Goal: Task Accomplishment & Management: Complete application form

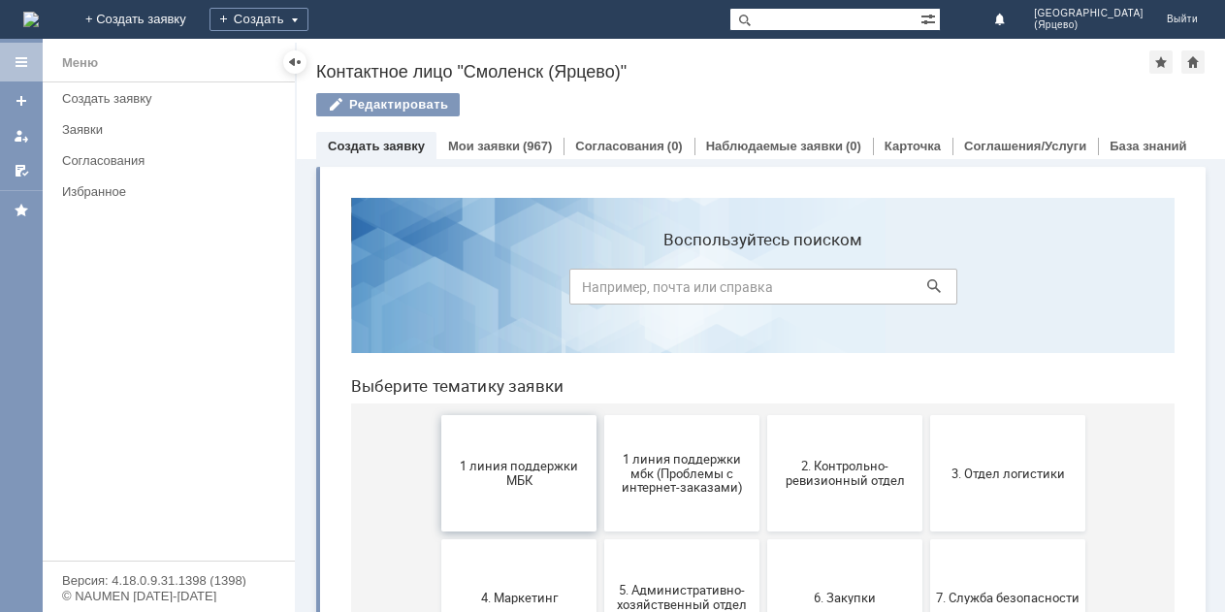
click at [492, 478] on span "1 линия поддержки МБК" at bounding box center [518, 473] width 143 height 29
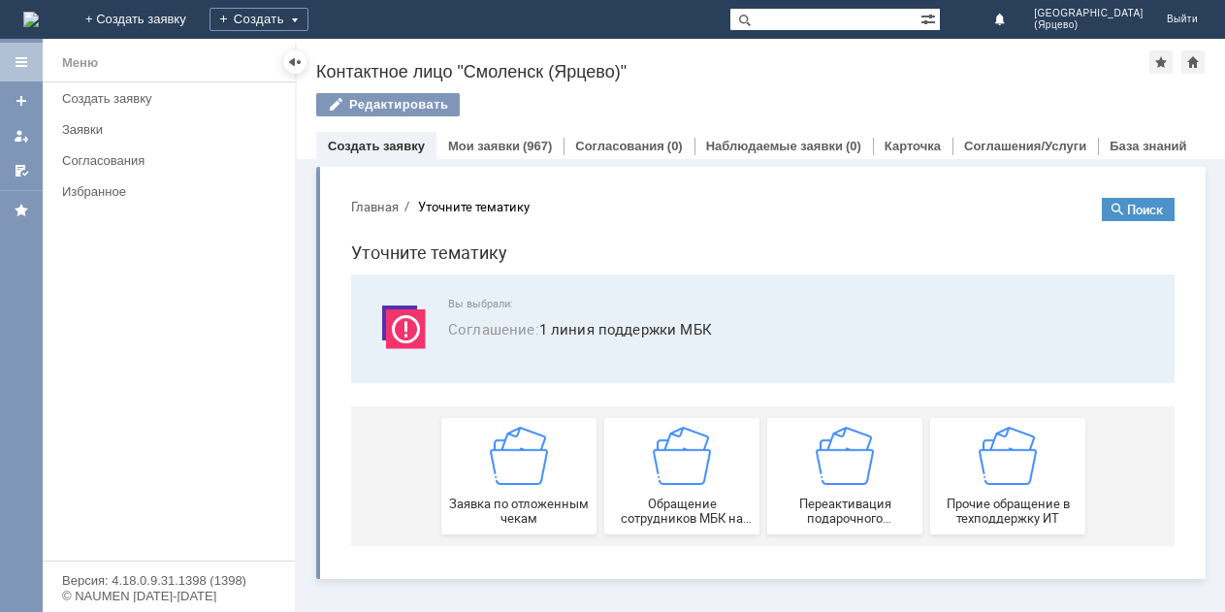
click at [492, 478] on img at bounding box center [519, 456] width 58 height 58
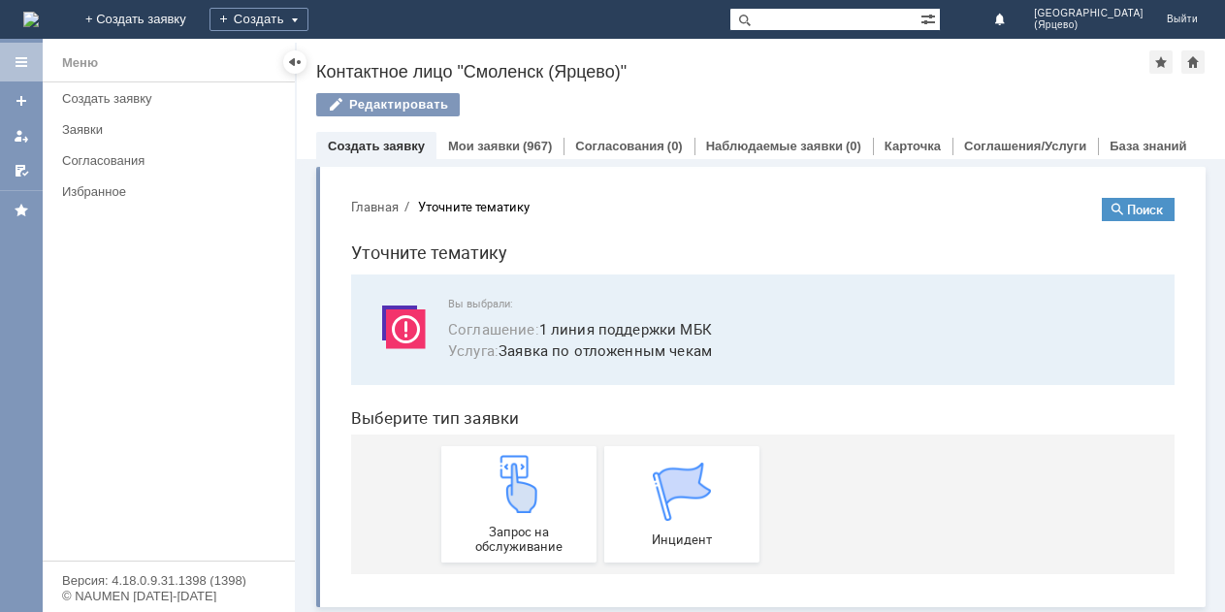
click at [492, 478] on img at bounding box center [519, 484] width 58 height 58
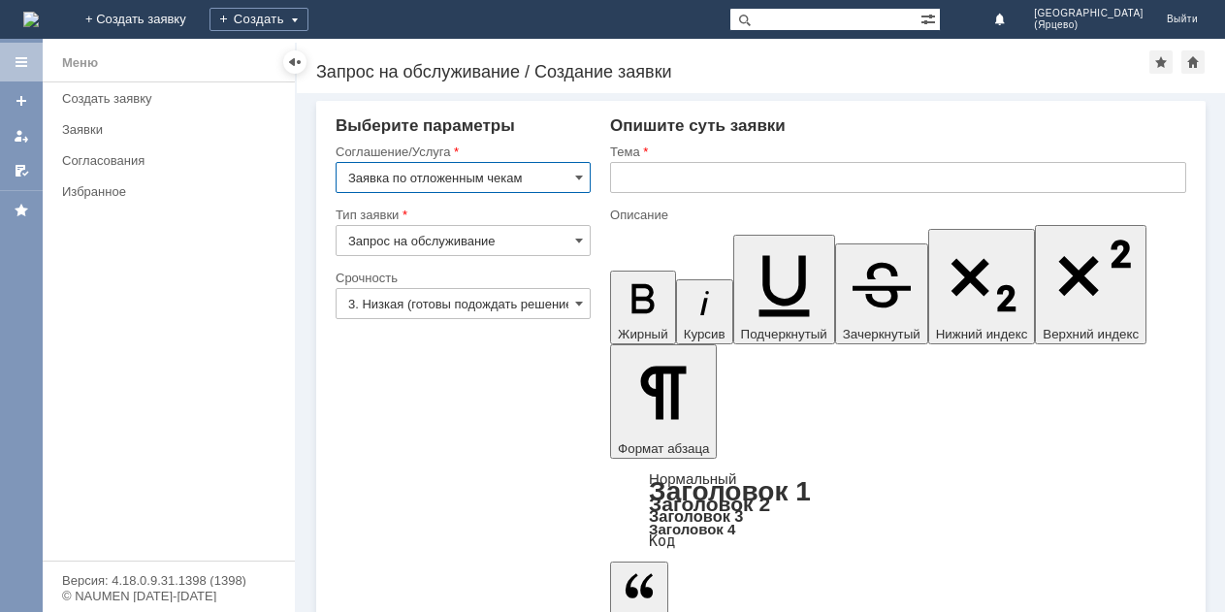
click at [448, 301] on input "3. Низкая (готовы подождать решение)" at bounding box center [462, 303] width 255 height 31
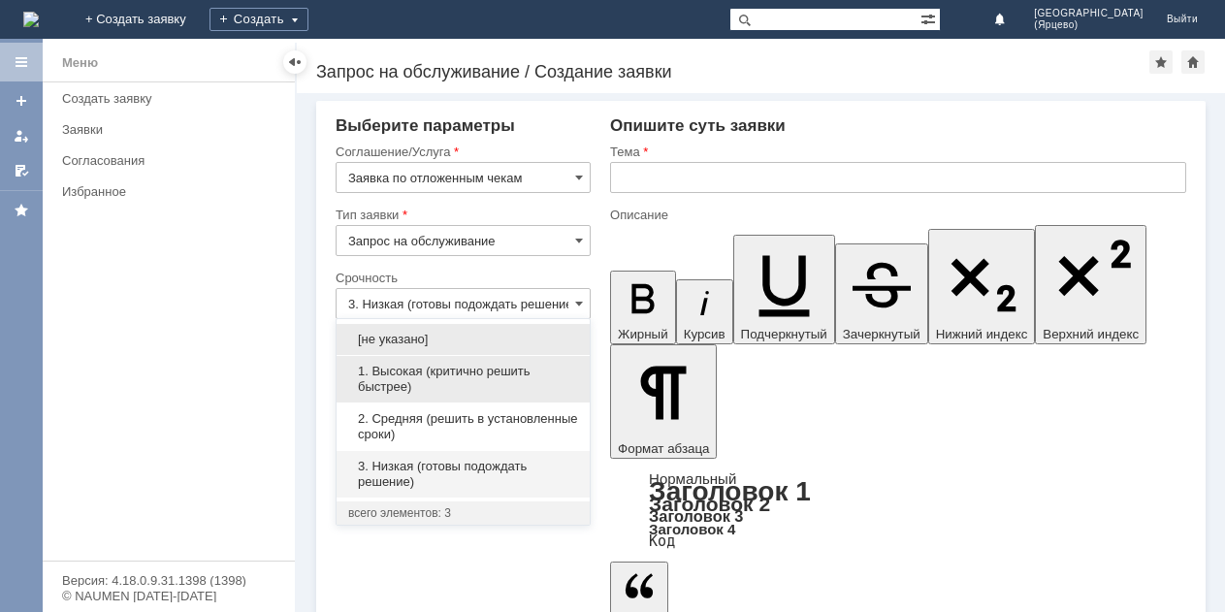
click at [407, 367] on span "1. Высокая (критично решить быстрее)" at bounding box center [463, 379] width 230 height 31
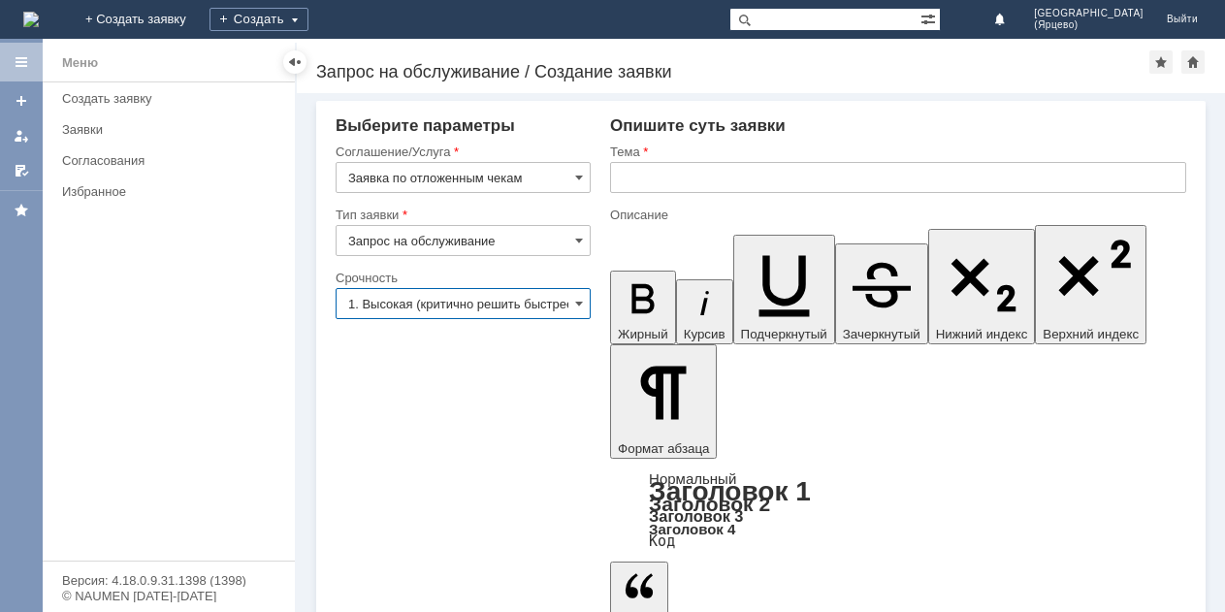
type input "1. Высокая (критично решить быстрее)"
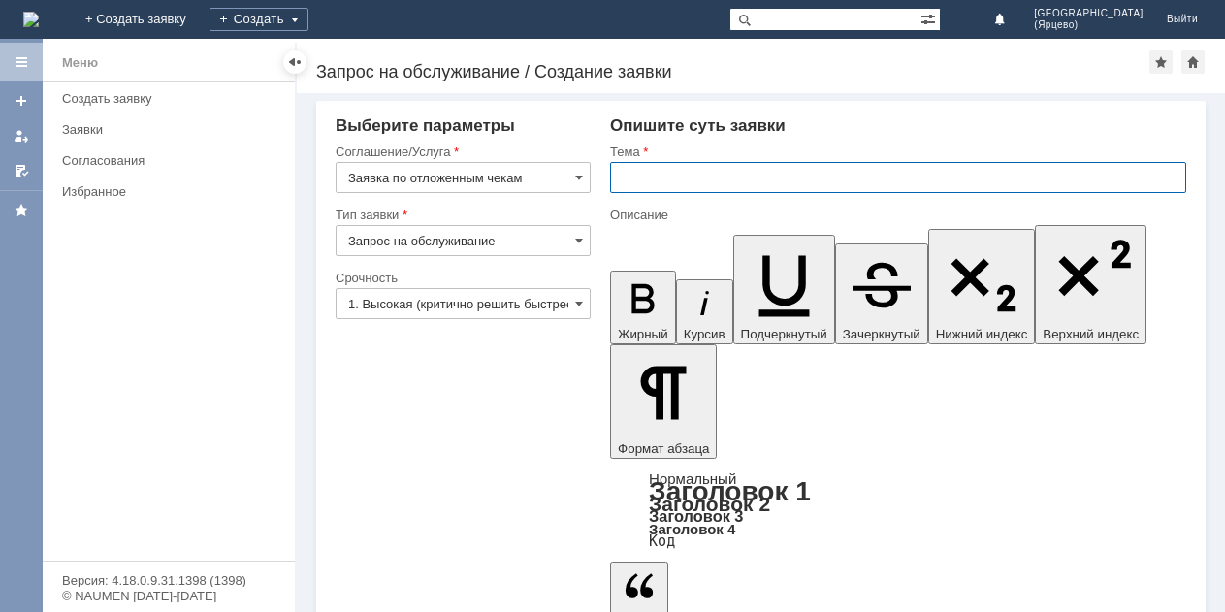
click at [660, 167] on input "text" at bounding box center [898, 177] width 576 height 31
type input "Удалите отложенные чеки"
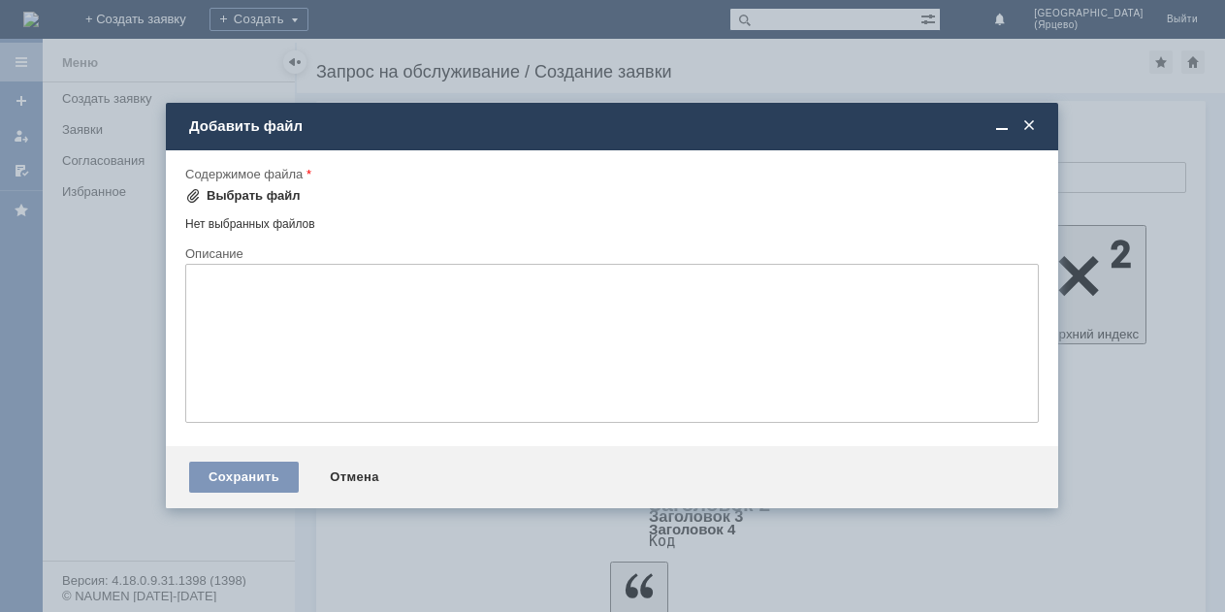
click at [190, 197] on span at bounding box center [193, 196] width 16 height 16
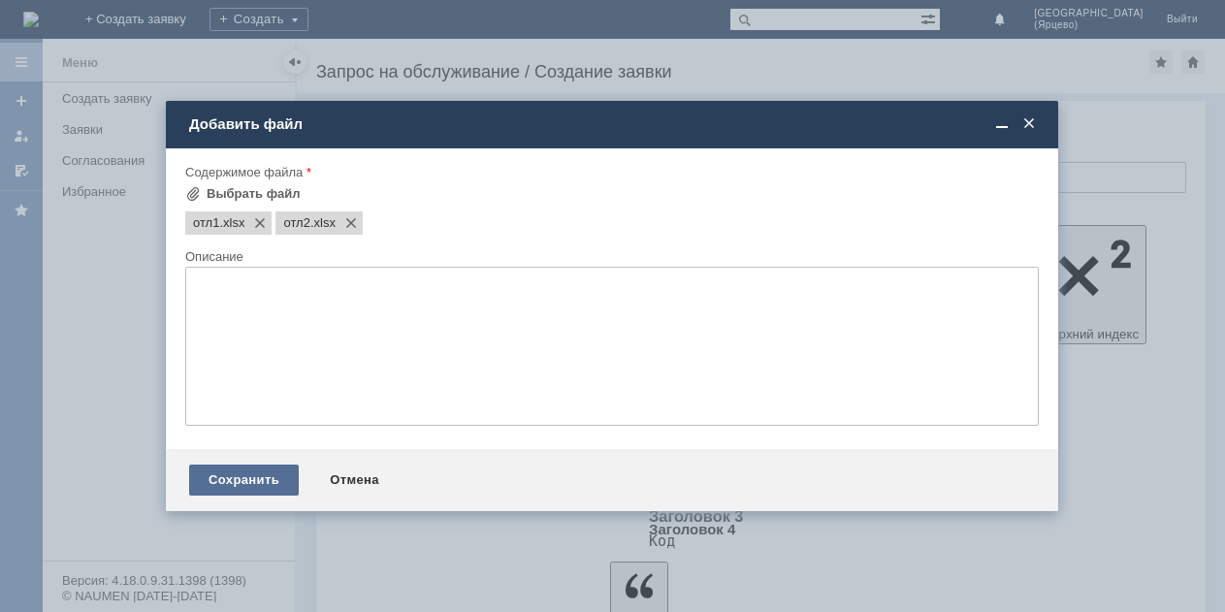
click at [266, 476] on div "Сохранить" at bounding box center [244, 479] width 110 height 31
